Goal: Task Accomplishment & Management: Manage account settings

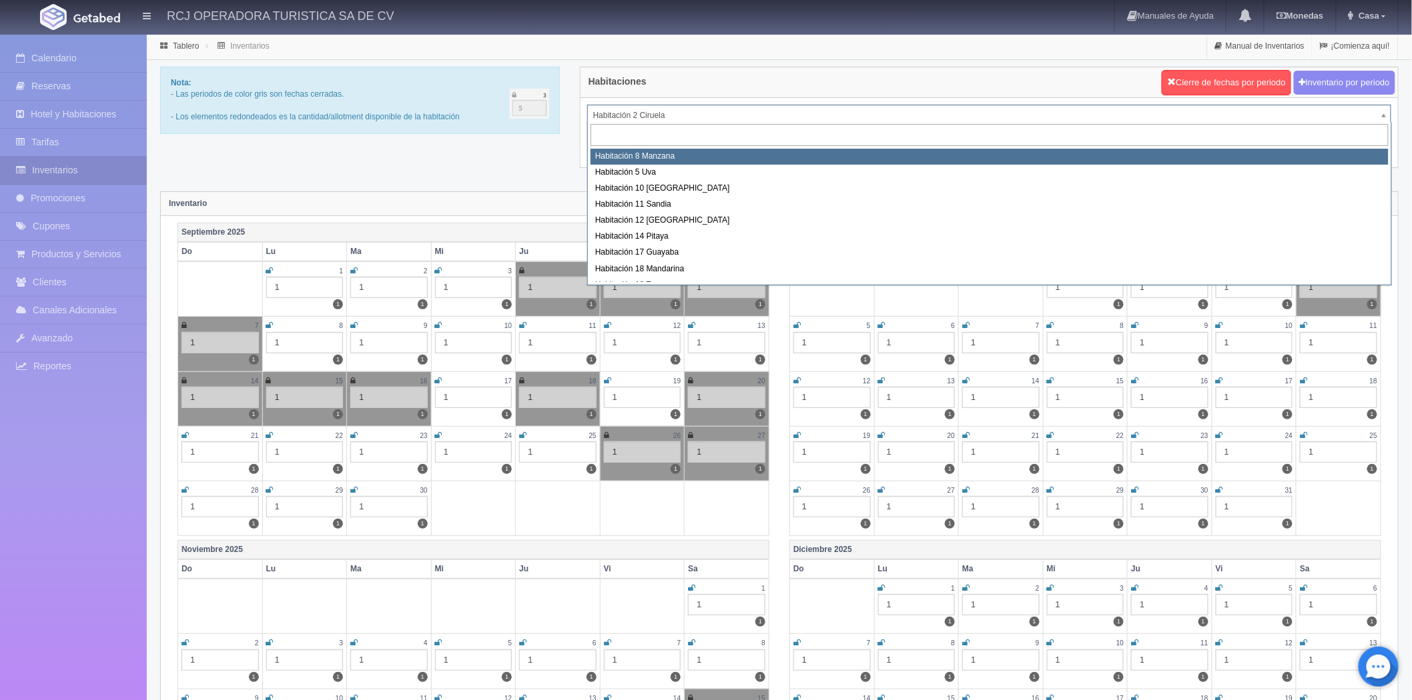
select select "1566"
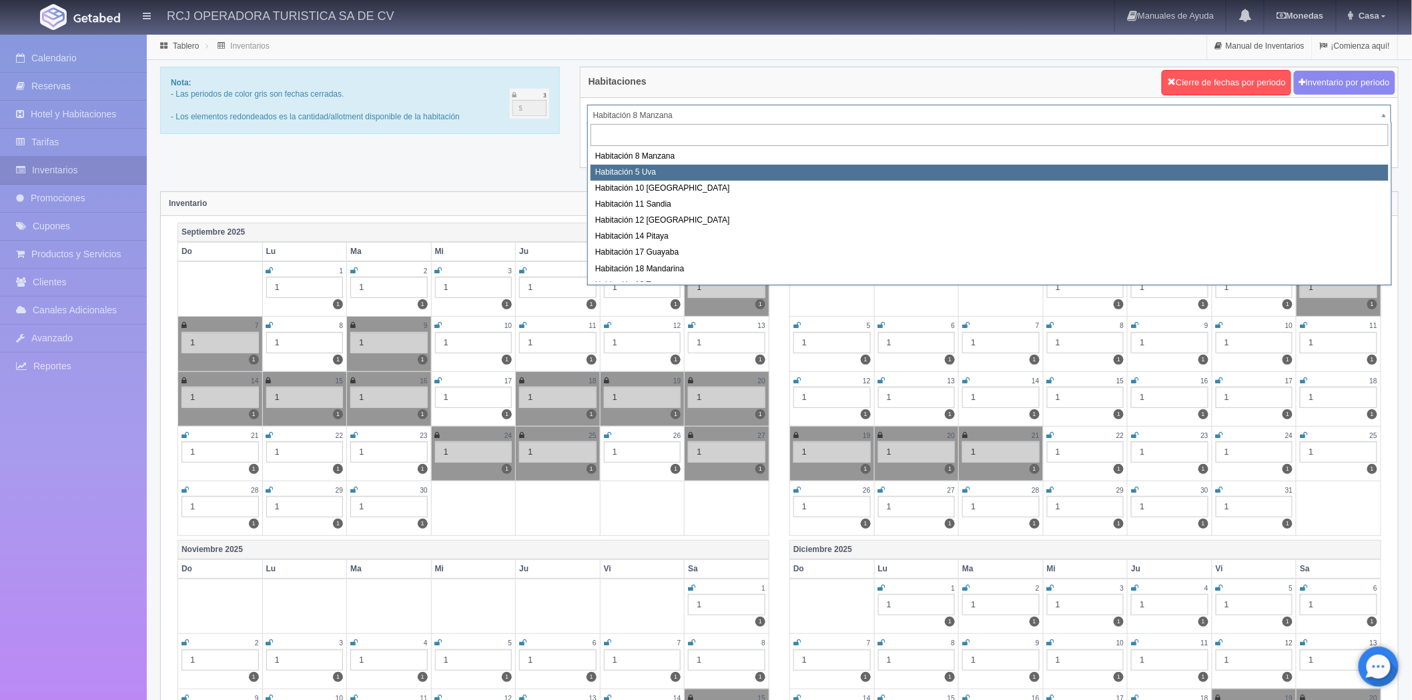
select select "1573"
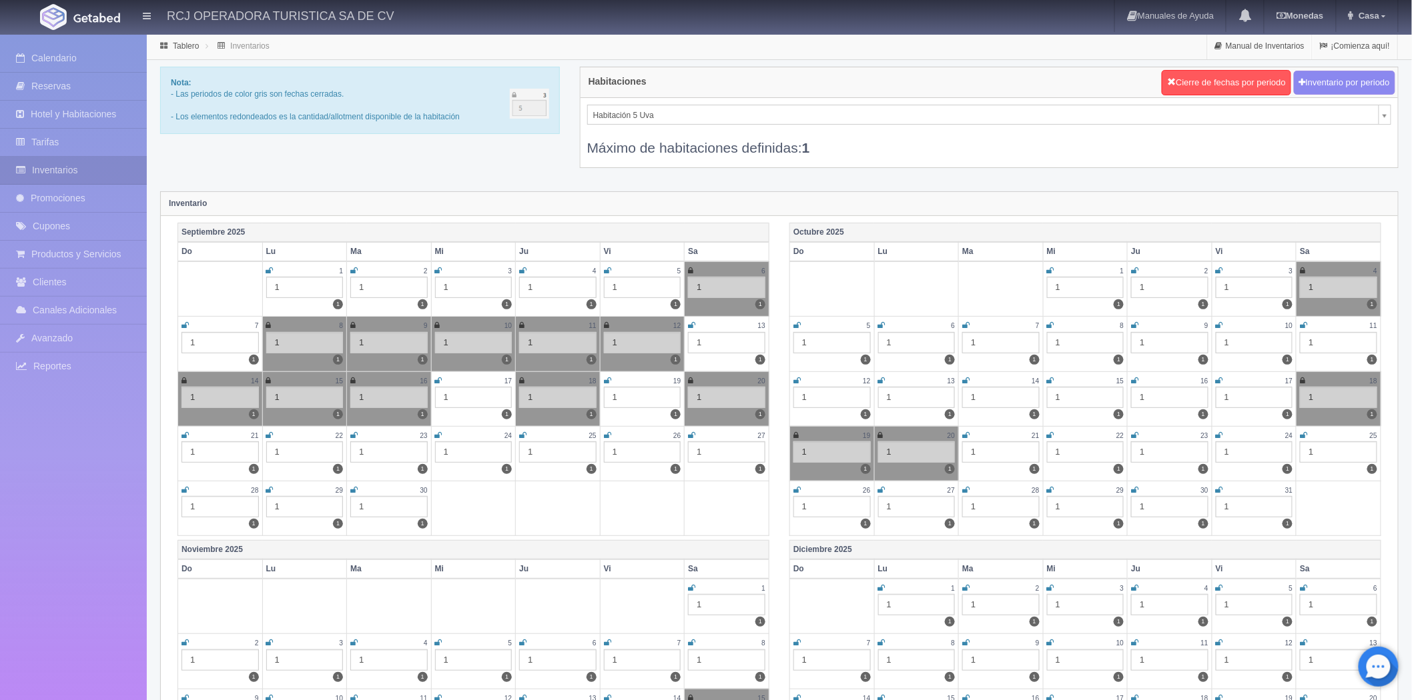
click at [690, 432] on icon at bounding box center [691, 436] width 7 height 8
click at [691, 432] on icon at bounding box center [690, 436] width 5 height 8
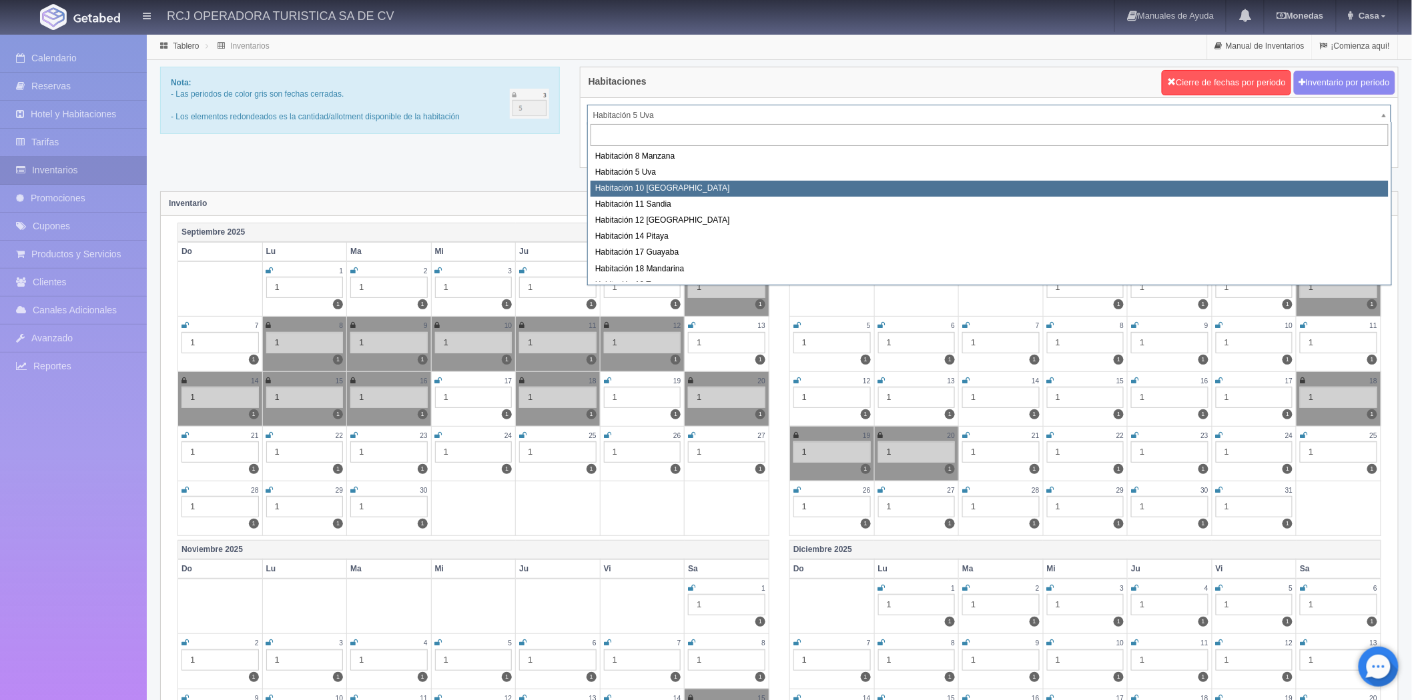
select select "1574"
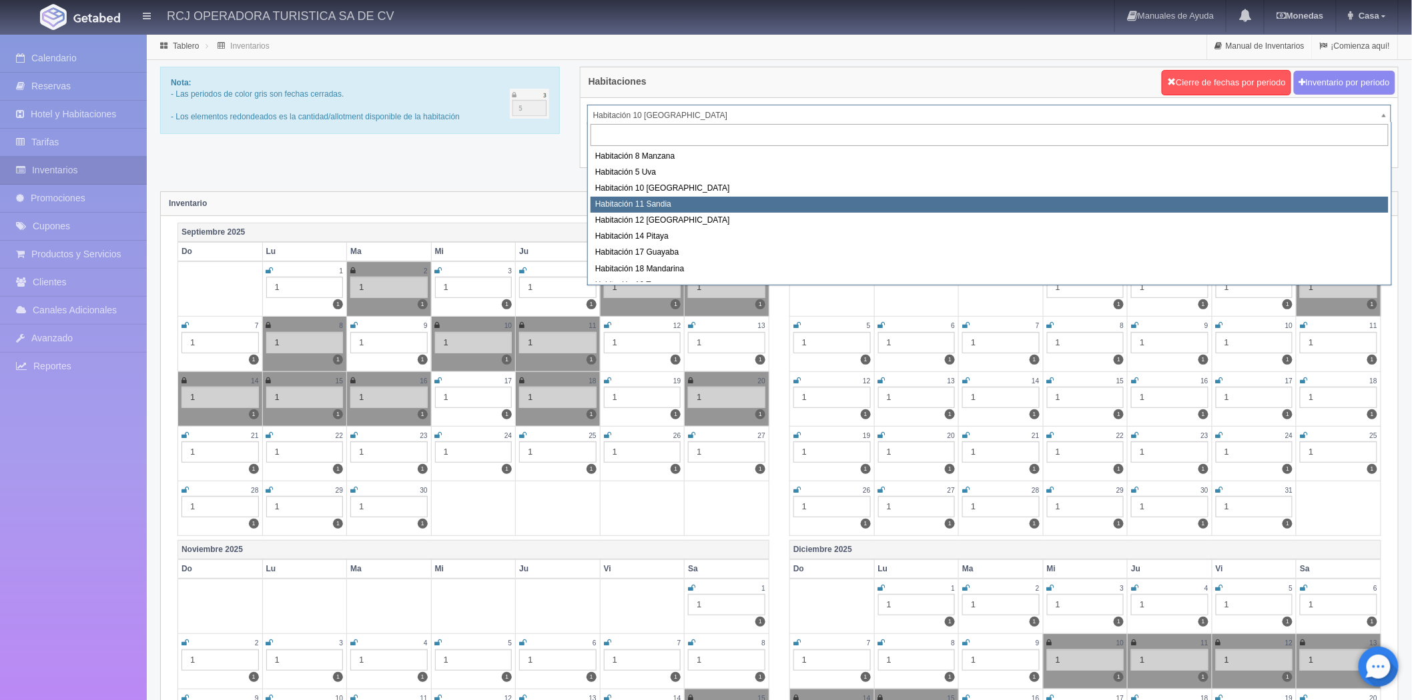
select select "1575"
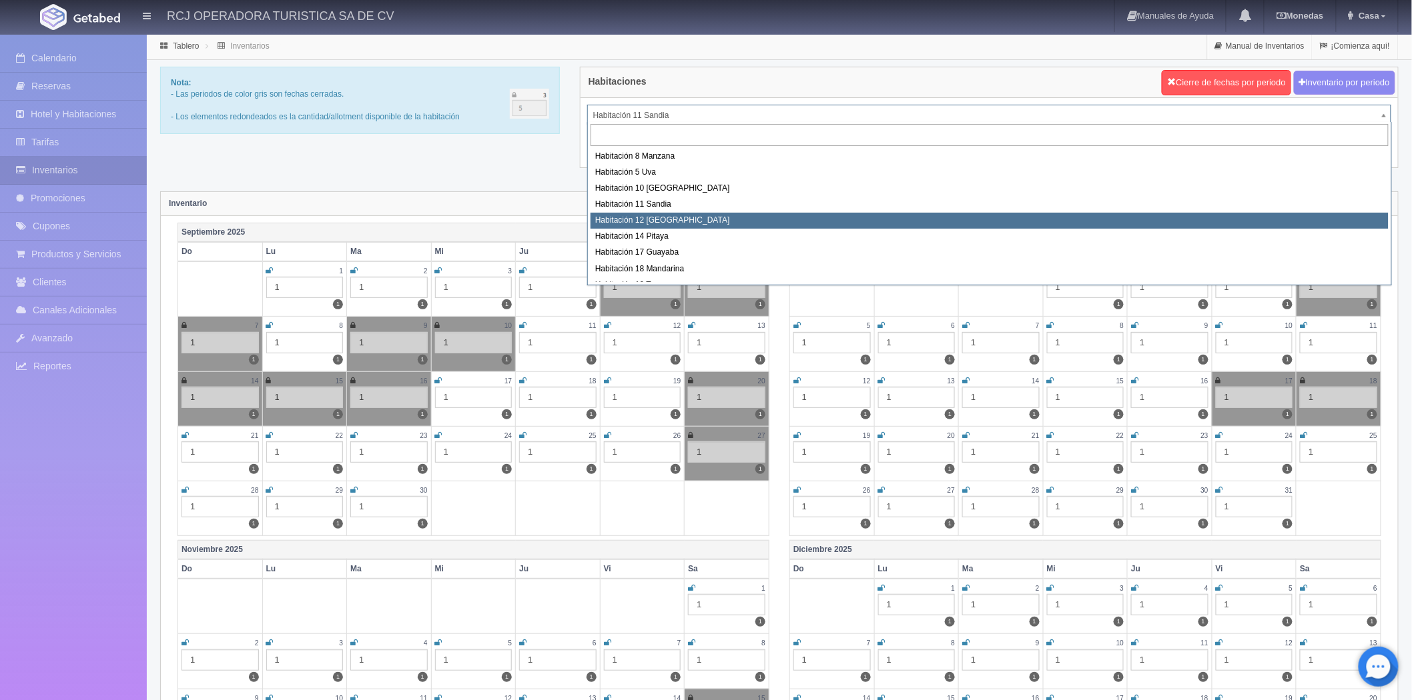
select select "1576"
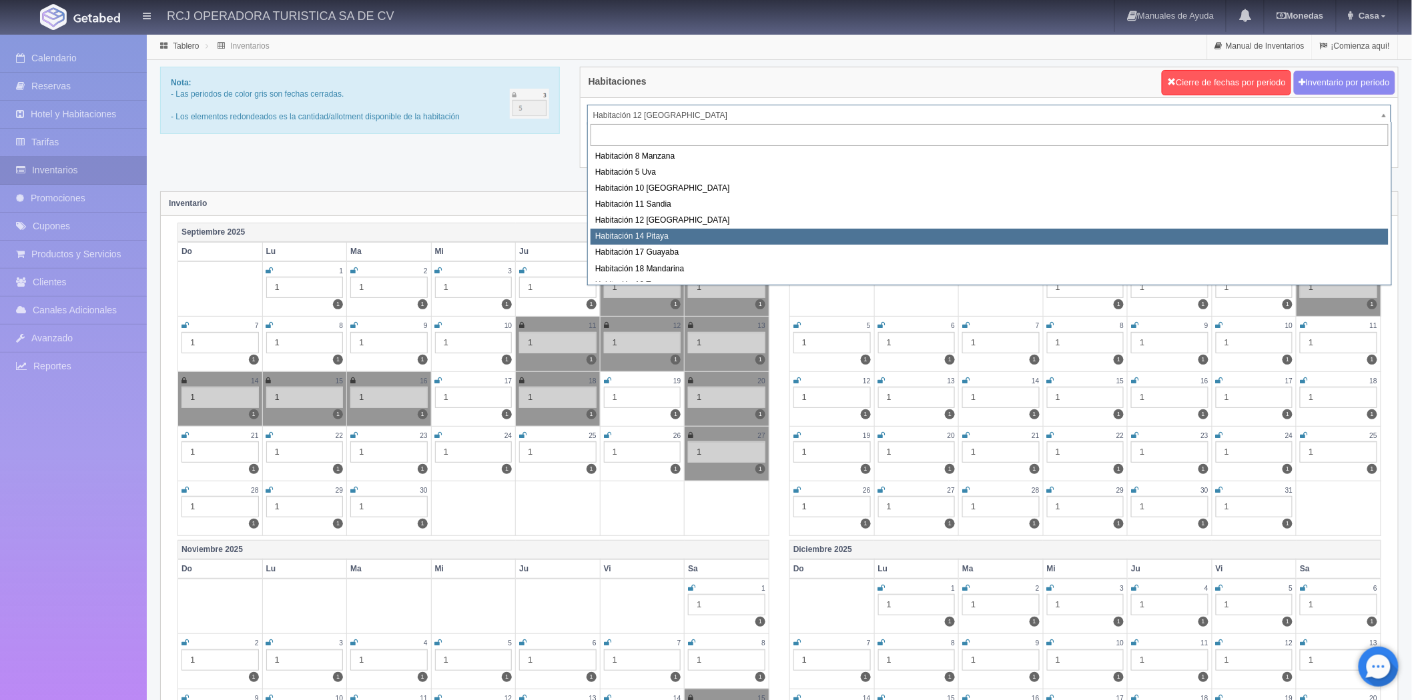
select select "1577"
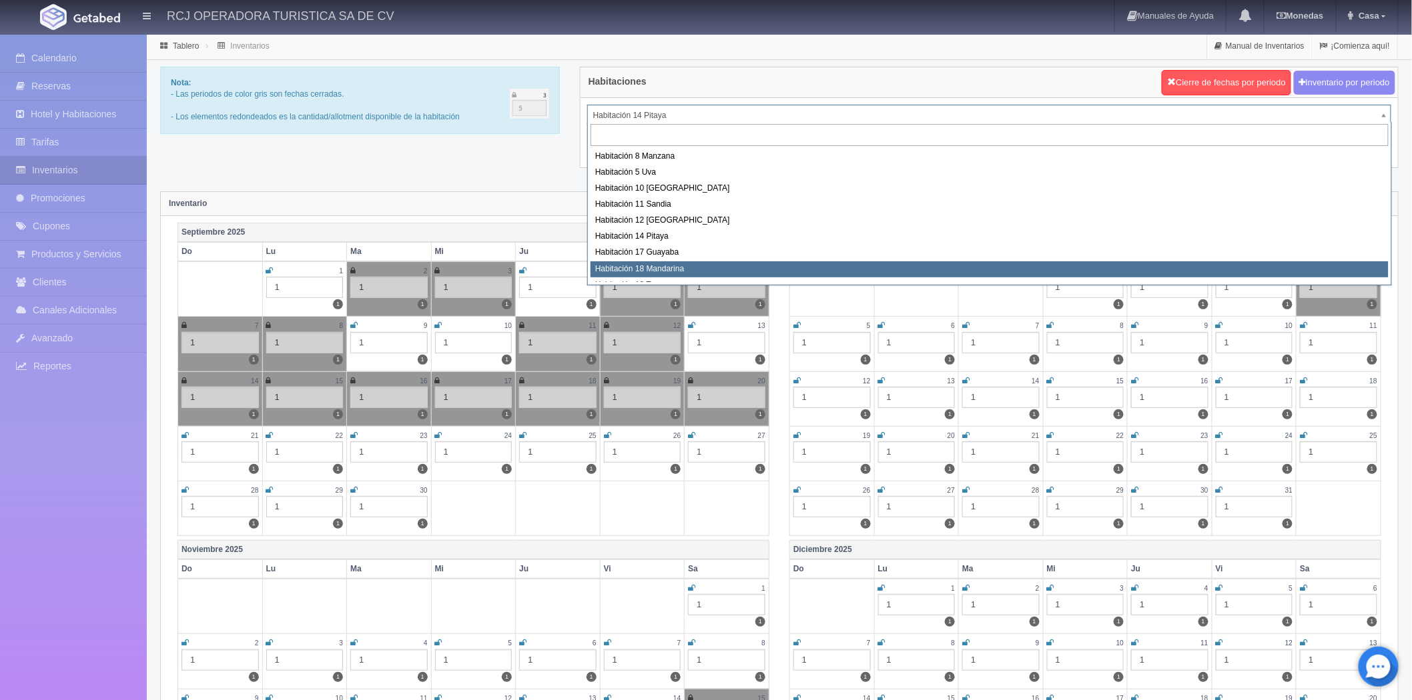
scroll to position [5, 0]
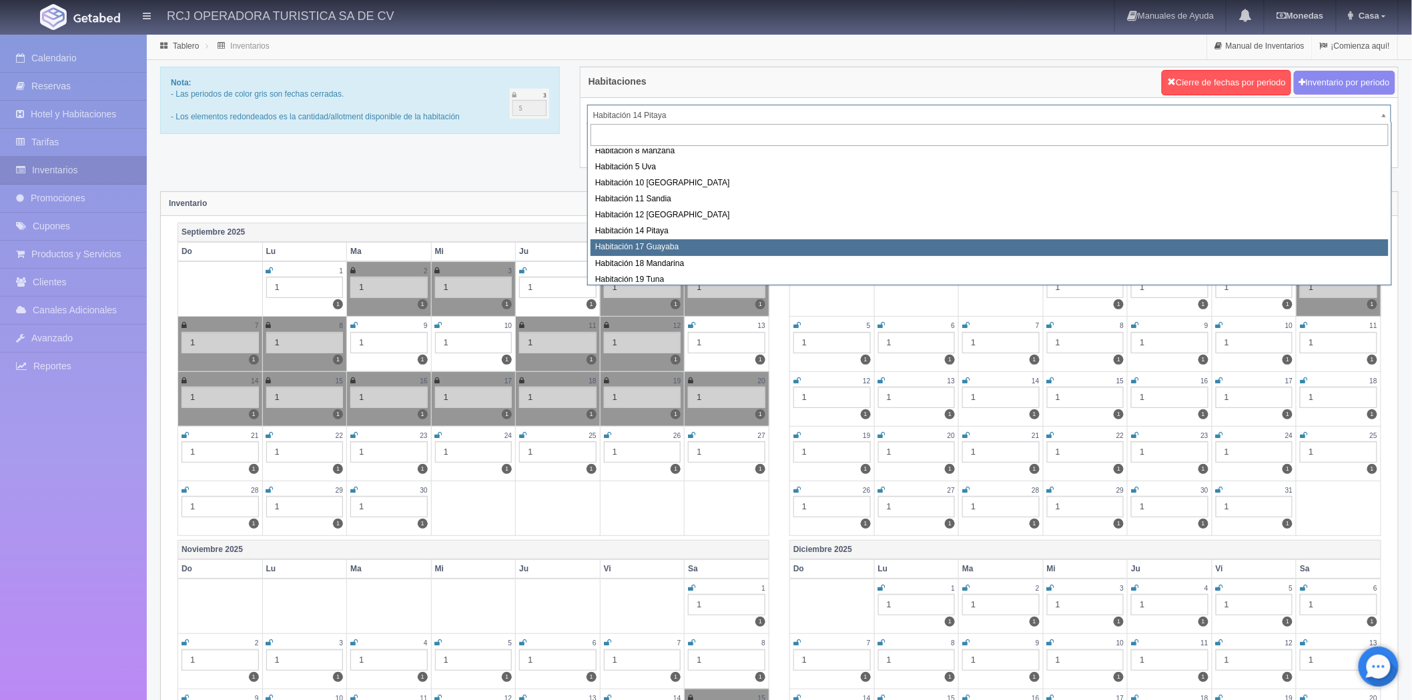
select select "1578"
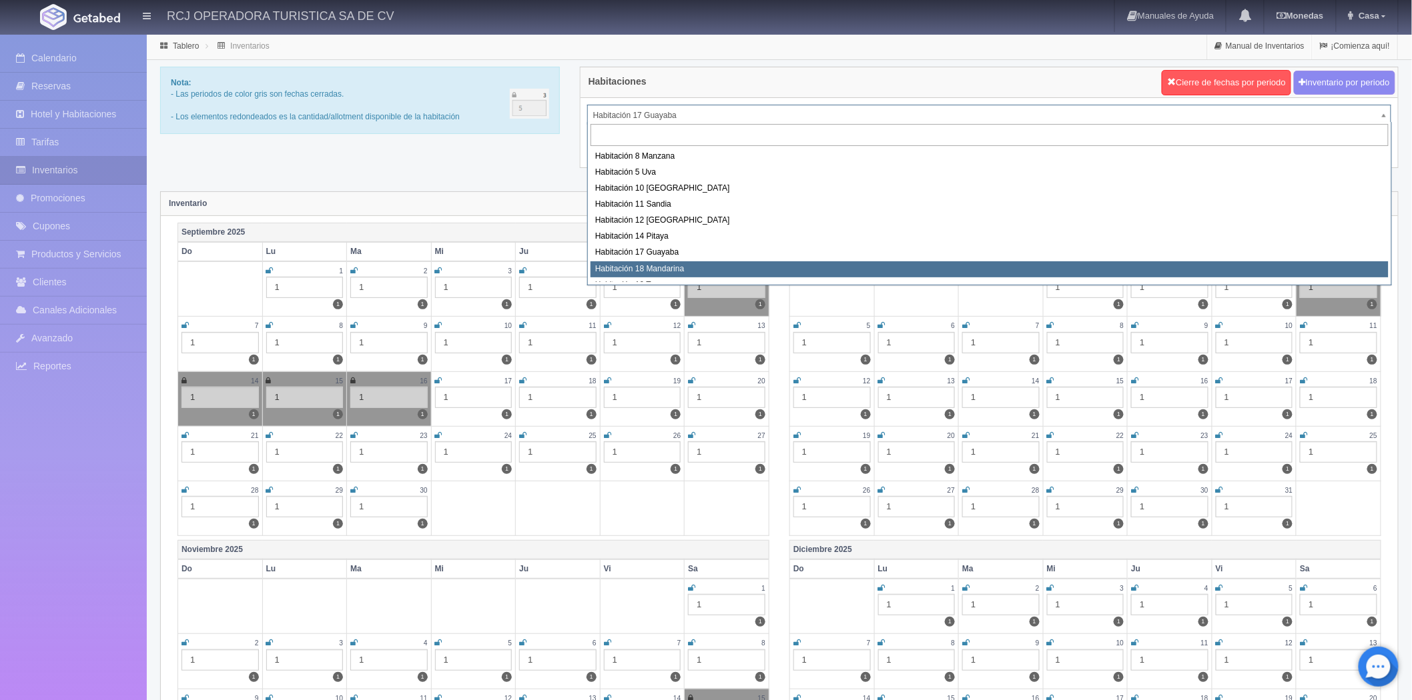
select select "1579"
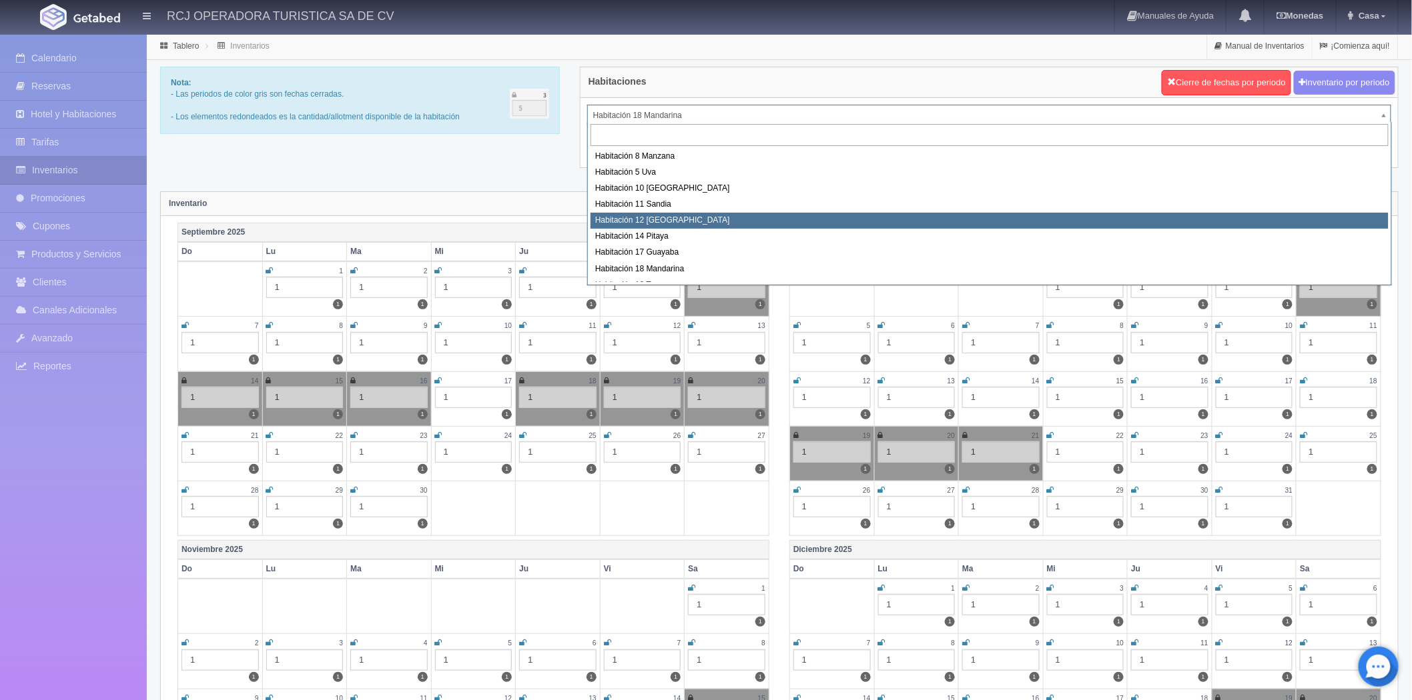
scroll to position [74, 0]
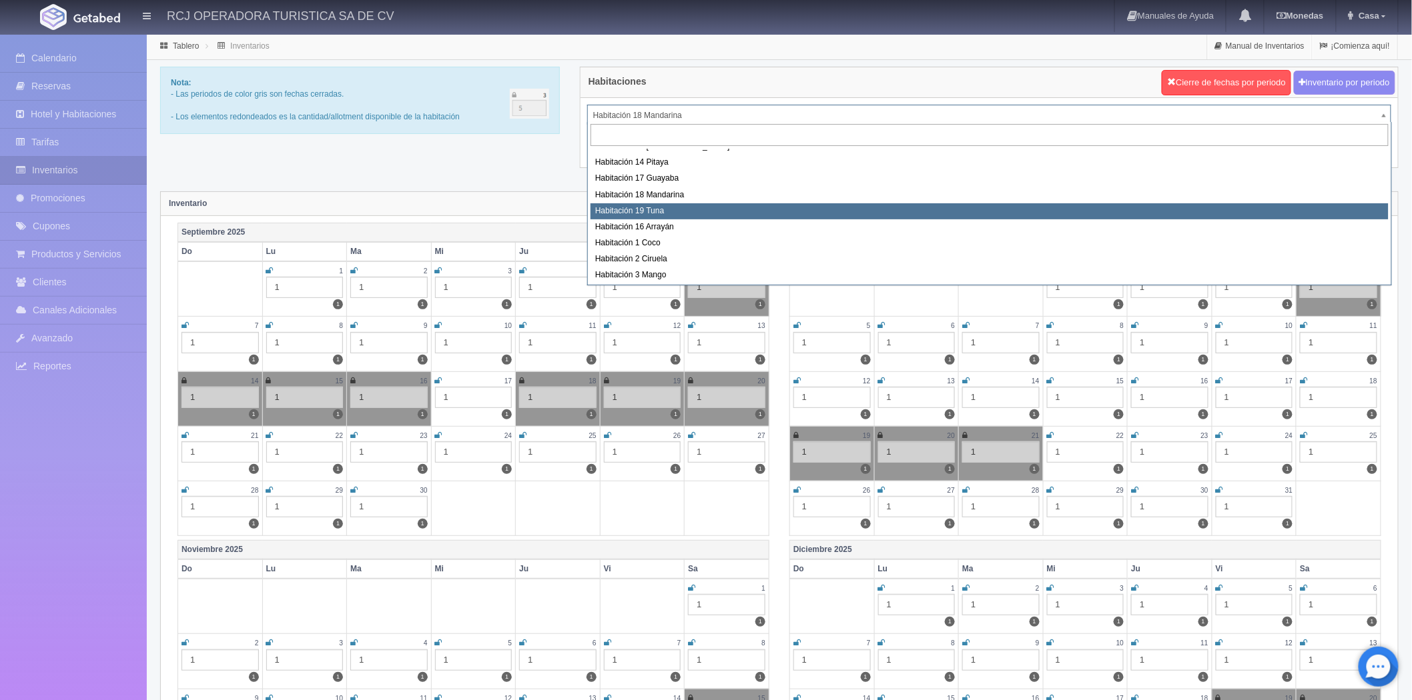
select select "1580"
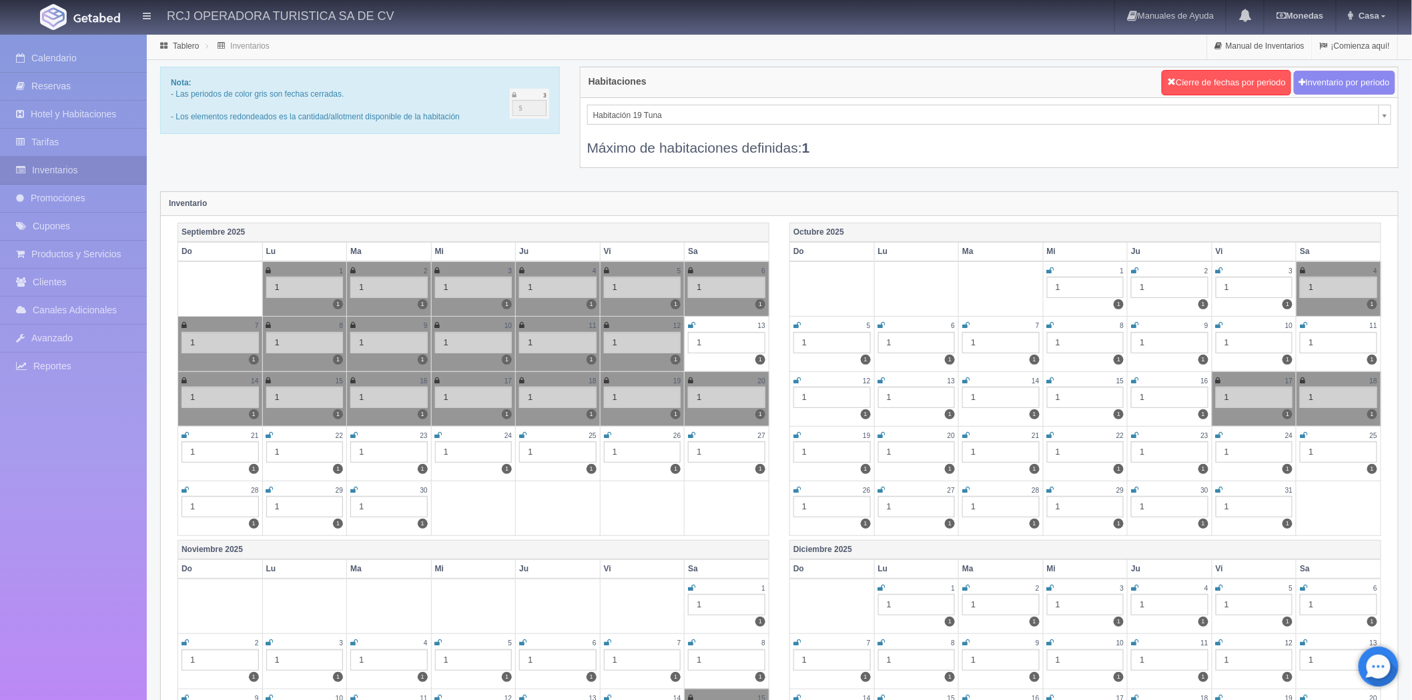
scroll to position [5, 0]
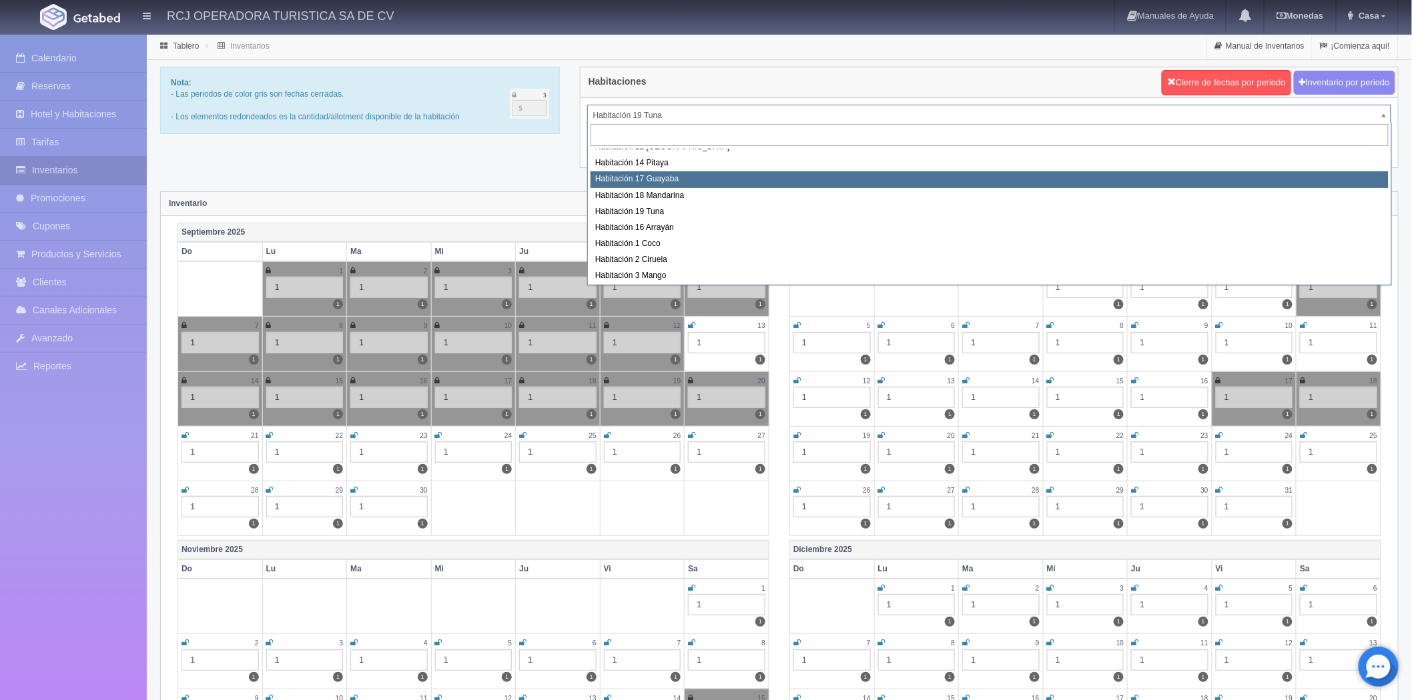
scroll to position [74, 0]
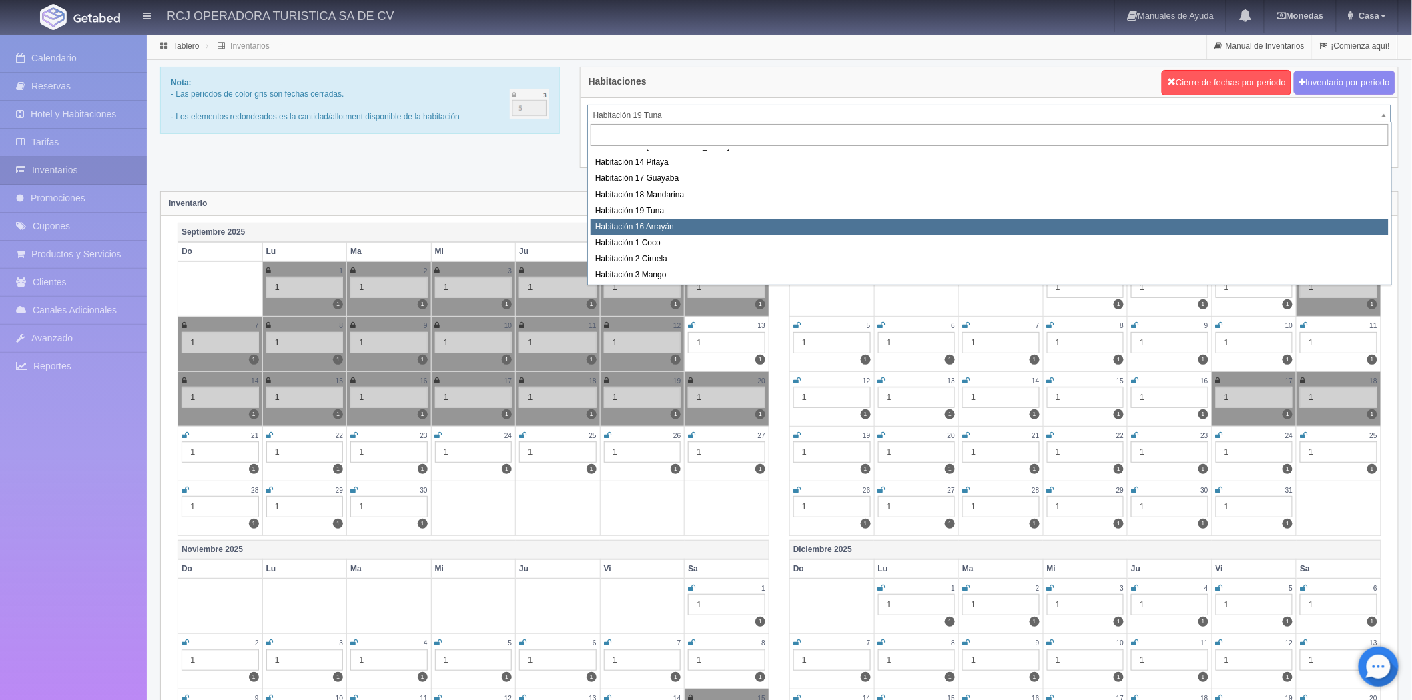
select select "1581"
